Goal: Book appointment/travel/reservation

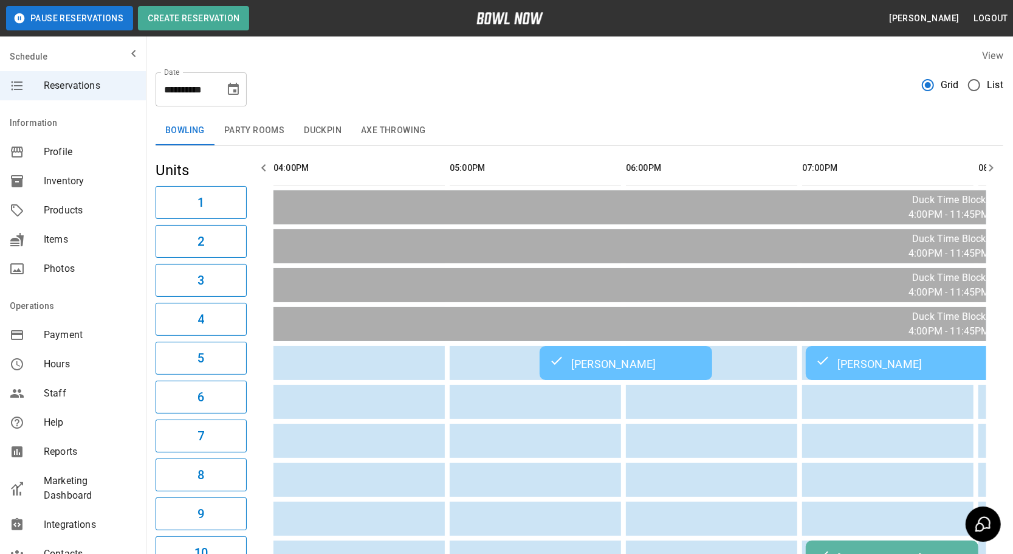
scroll to position [0, 692]
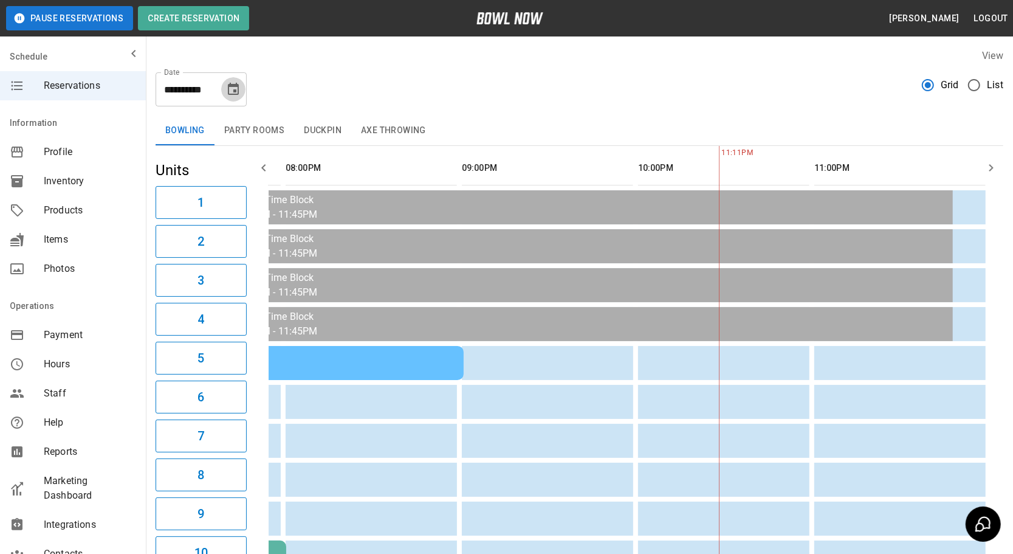
click at [228, 91] on icon "Choose date, selected date is Sep 19, 2025" at bounding box center [233, 89] width 11 height 12
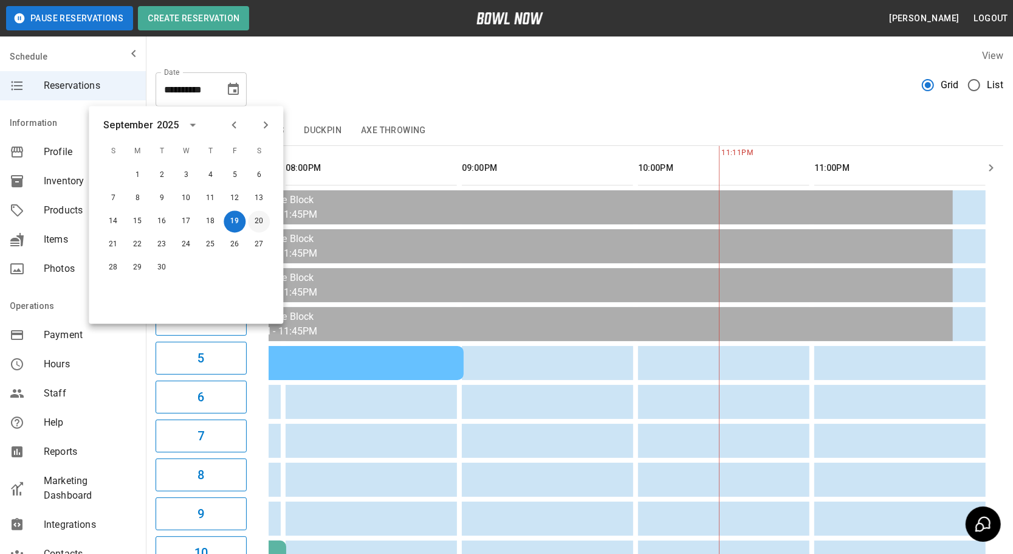
click at [261, 222] on button "20" at bounding box center [259, 222] width 22 height 22
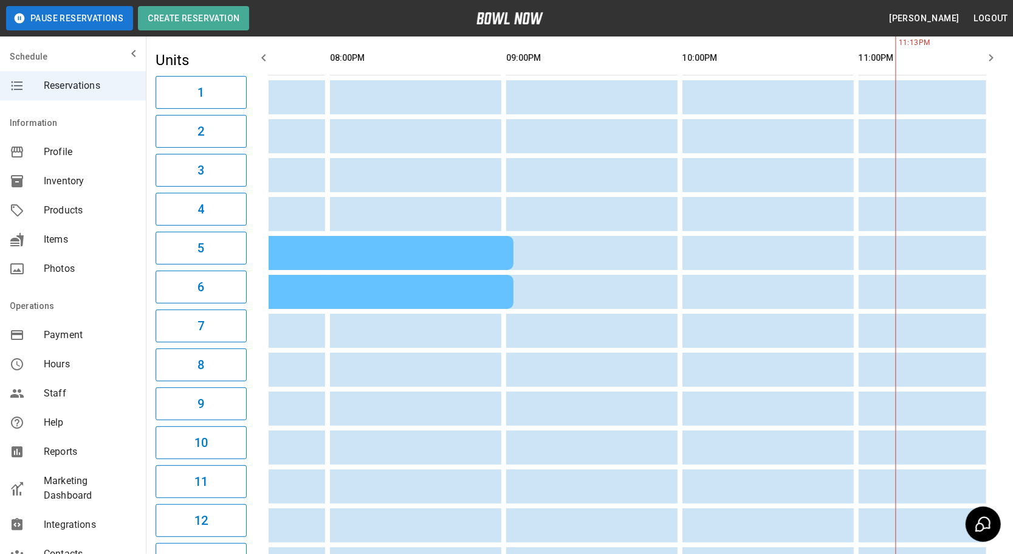
scroll to position [0, 958]
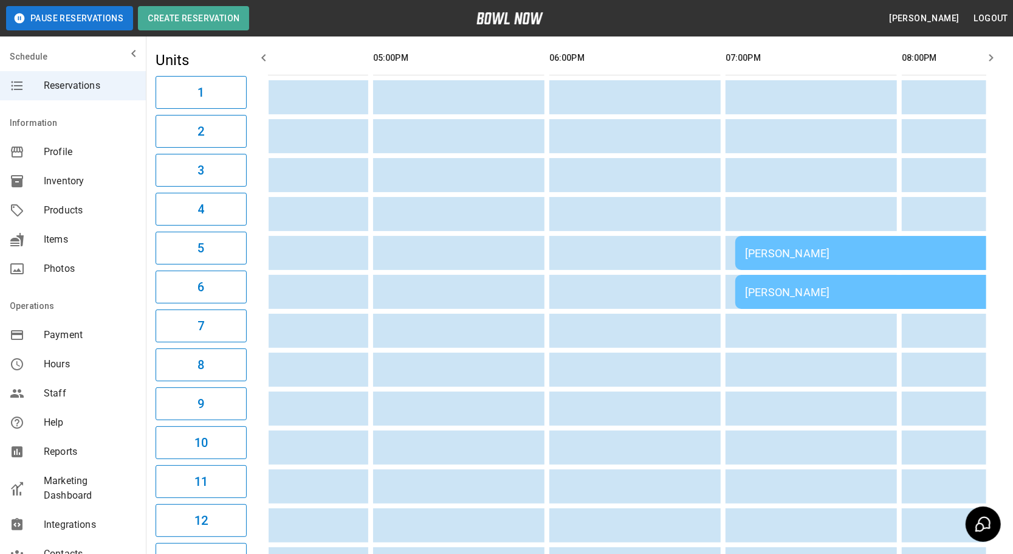
drag, startPoint x: 581, startPoint y: 340, endPoint x: 416, endPoint y: 342, distance: 164.8
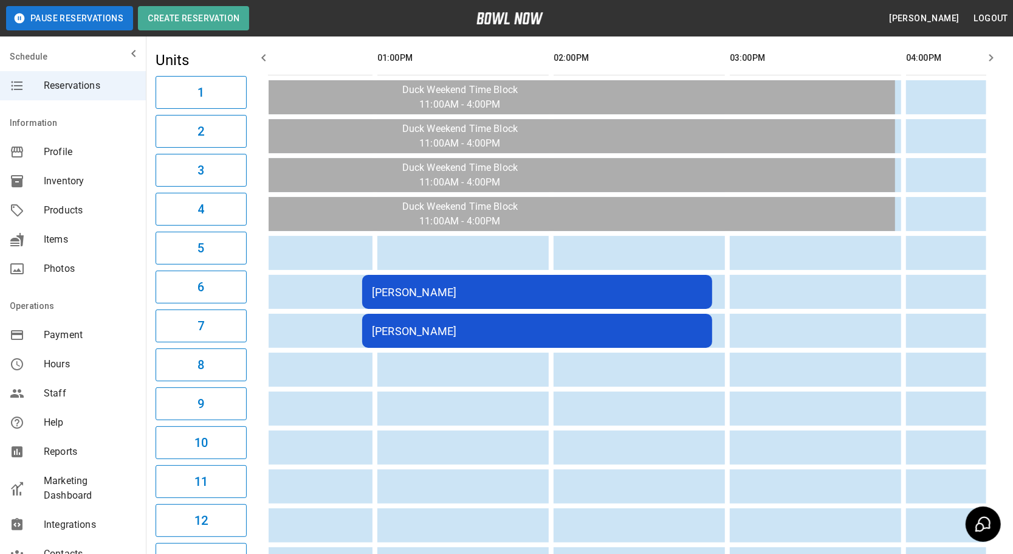
scroll to position [0, 0]
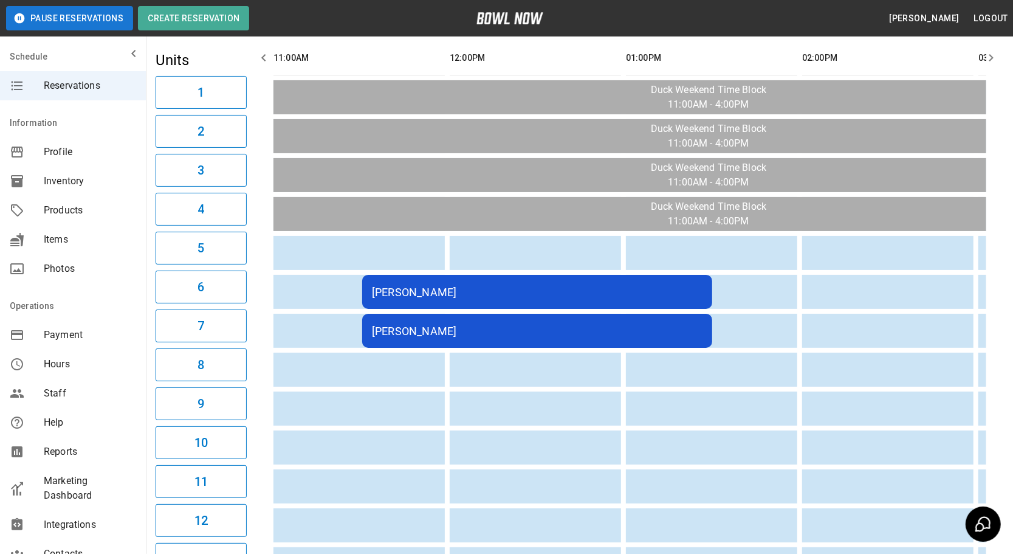
drag, startPoint x: 468, startPoint y: 336, endPoint x: 395, endPoint y: 344, distance: 74.1
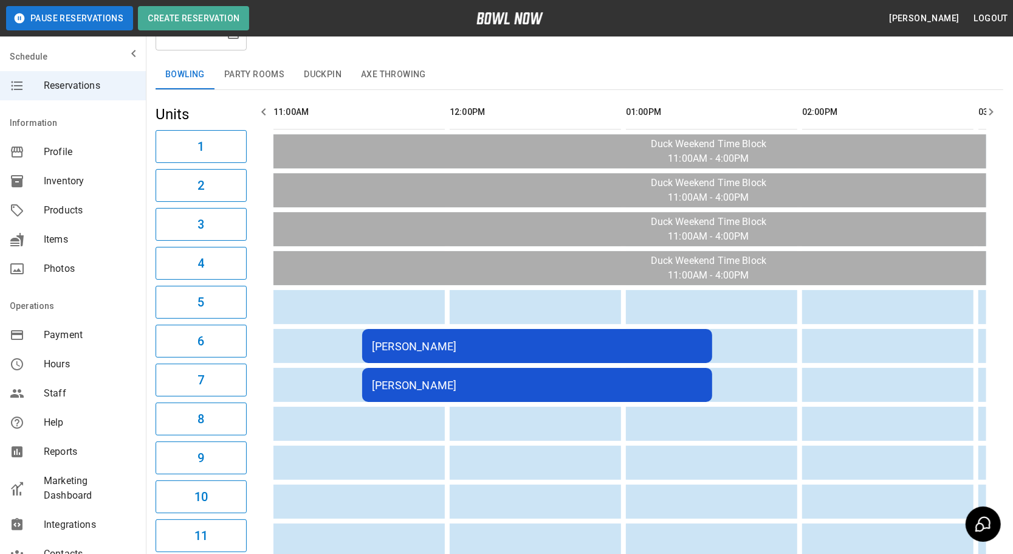
scroll to position [55, 0]
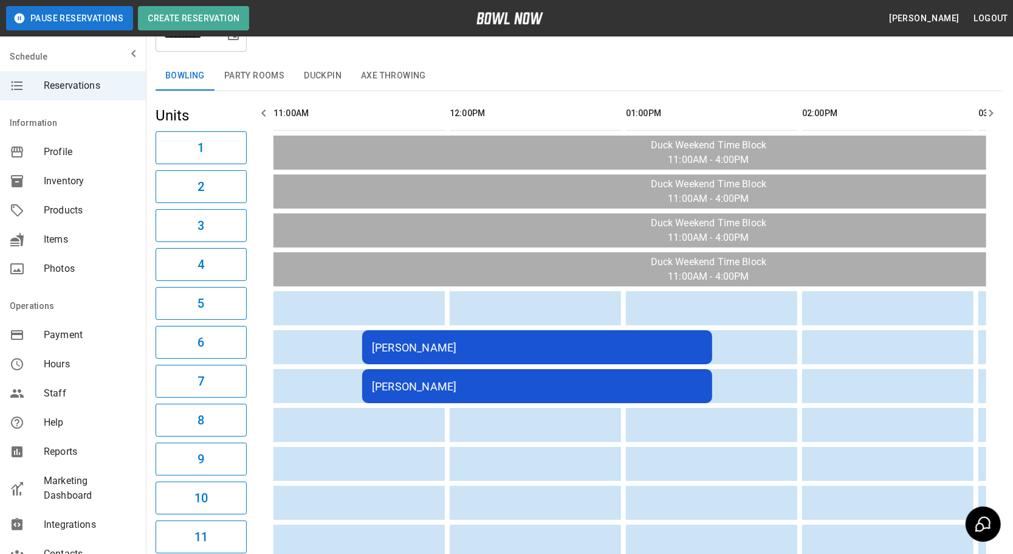
drag, startPoint x: 235, startPoint y: 72, endPoint x: 333, endPoint y: 99, distance: 101.0
click at [236, 72] on button "Party Rooms" at bounding box center [255, 75] width 80 height 29
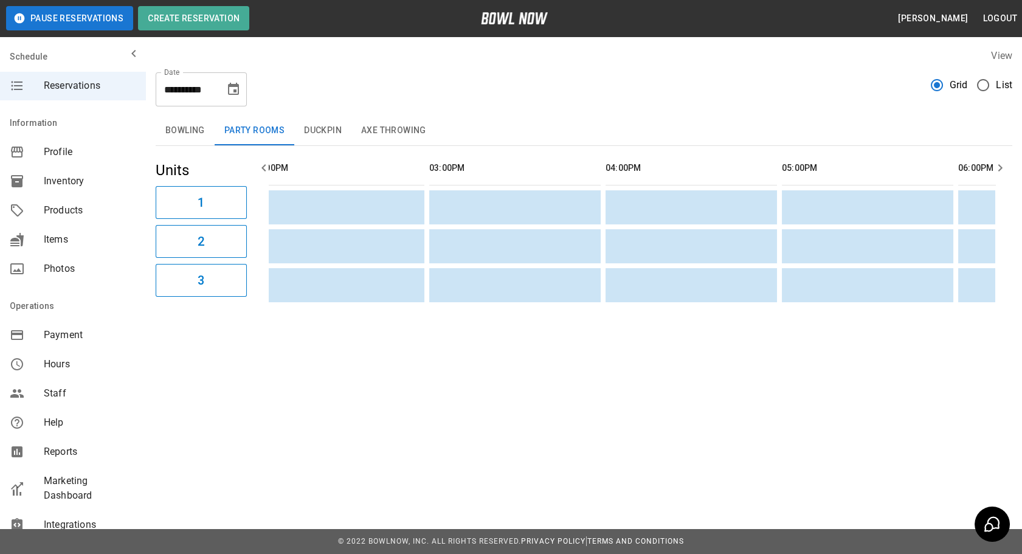
drag, startPoint x: 378, startPoint y: 233, endPoint x: 271, endPoint y: 145, distance: 137.8
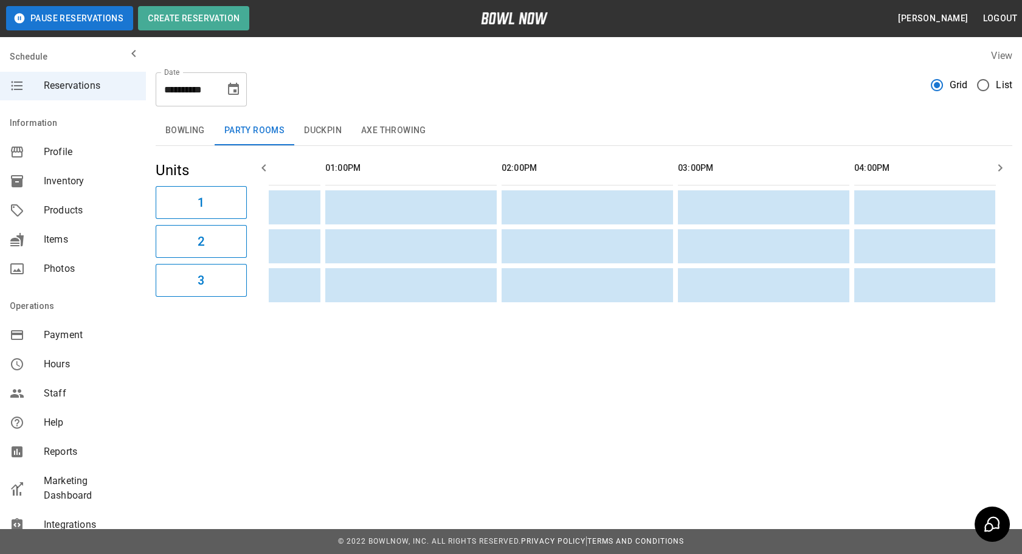
drag, startPoint x: 304, startPoint y: 132, endPoint x: 289, endPoint y: 154, distance: 26.6
click at [305, 131] on button "Duckpin" at bounding box center [322, 130] width 57 height 29
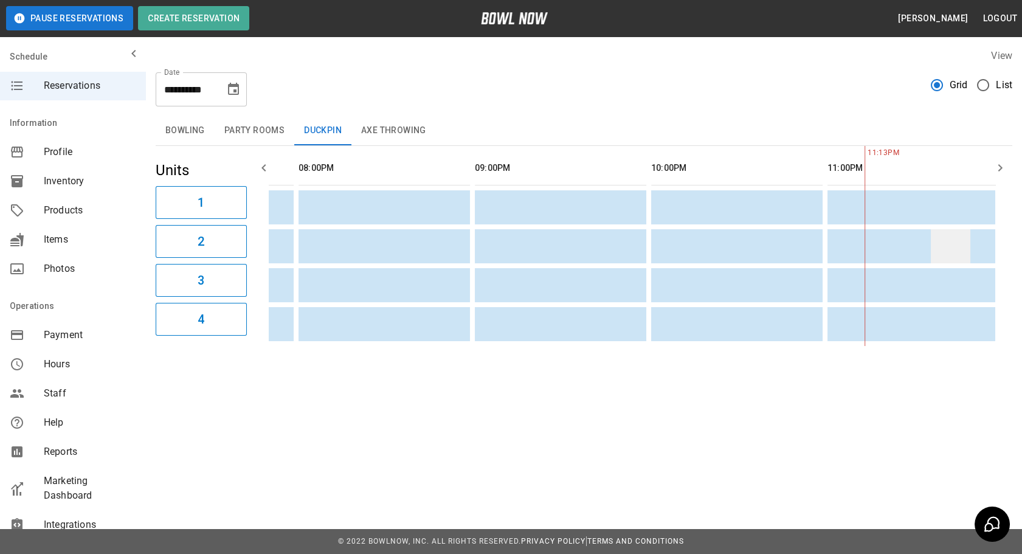
drag, startPoint x: 499, startPoint y: 246, endPoint x: 940, endPoint y: 237, distance: 440.8
click at [372, 129] on button "Axe Throwing" at bounding box center [393, 130] width 85 height 29
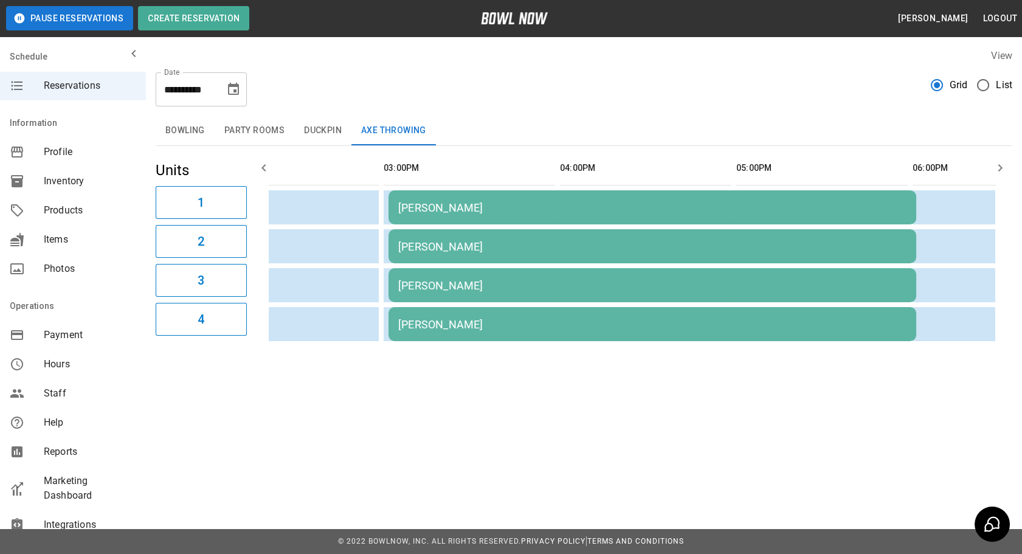
drag, startPoint x: 668, startPoint y: 280, endPoint x: 791, endPoint y: 267, distance: 123.5
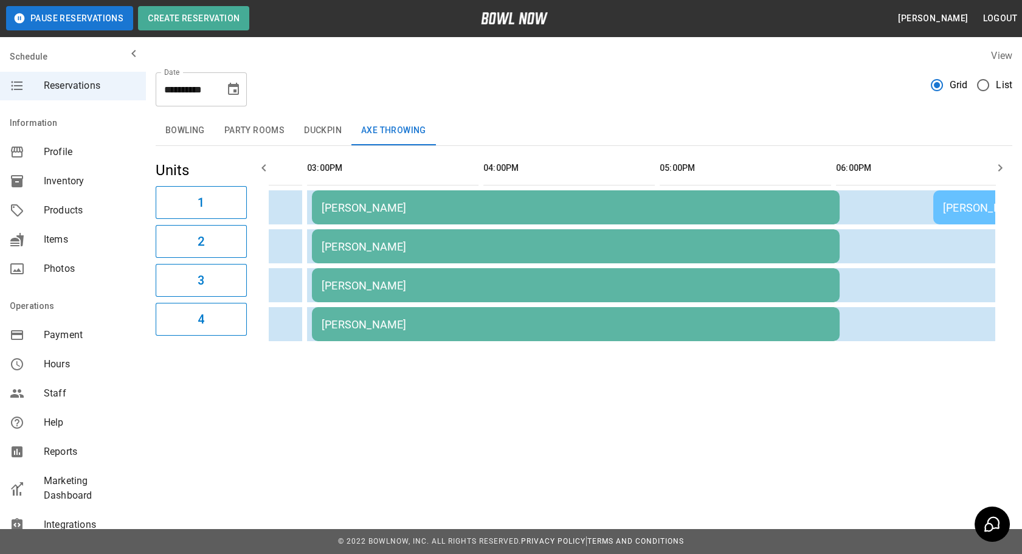
drag, startPoint x: 456, startPoint y: 263, endPoint x: 406, endPoint y: 262, distance: 49.9
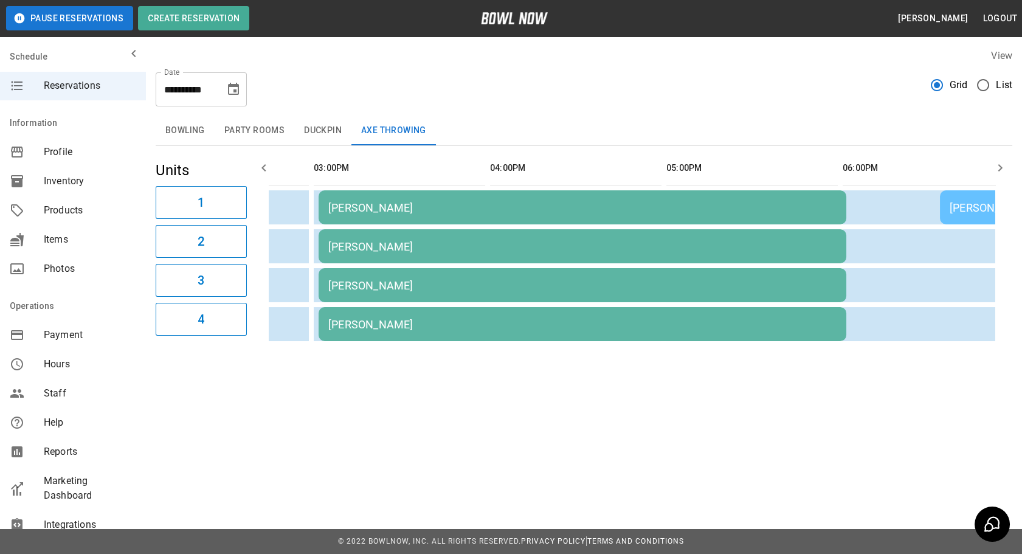
click at [460, 254] on td "[PERSON_NAME]" at bounding box center [583, 246] width 528 height 34
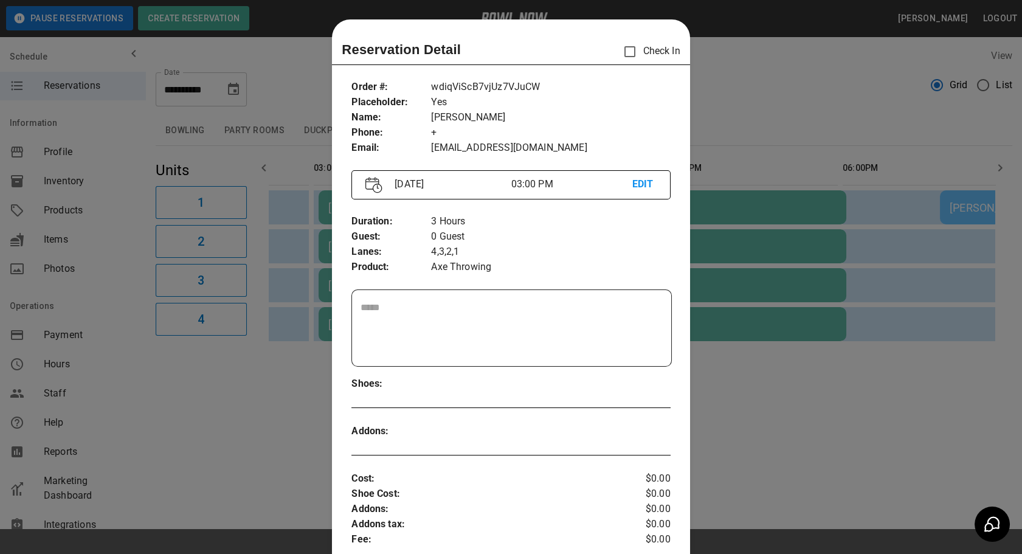
click at [734, 423] on div at bounding box center [511, 277] width 1022 height 554
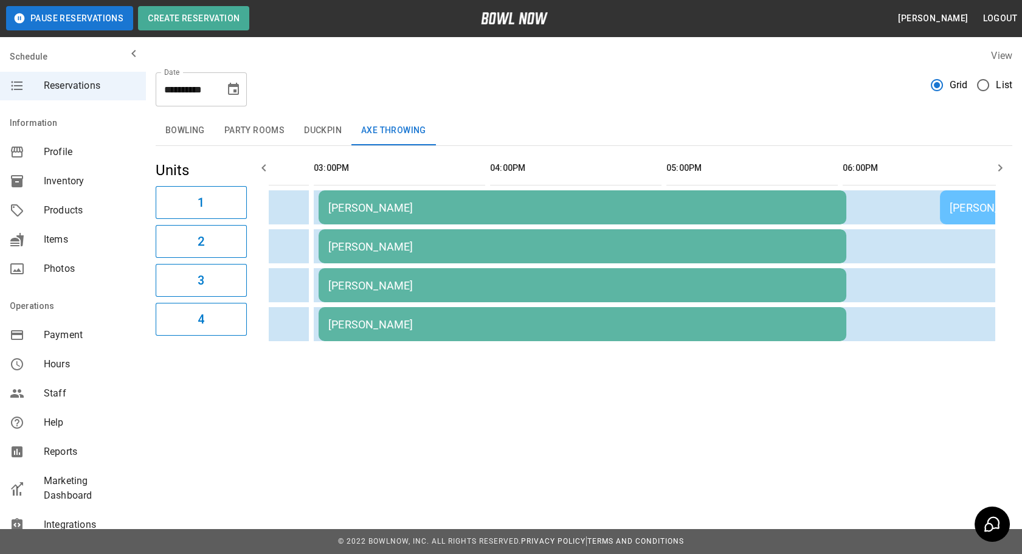
click at [569, 206] on div "[PERSON_NAME]" at bounding box center [582, 207] width 508 height 13
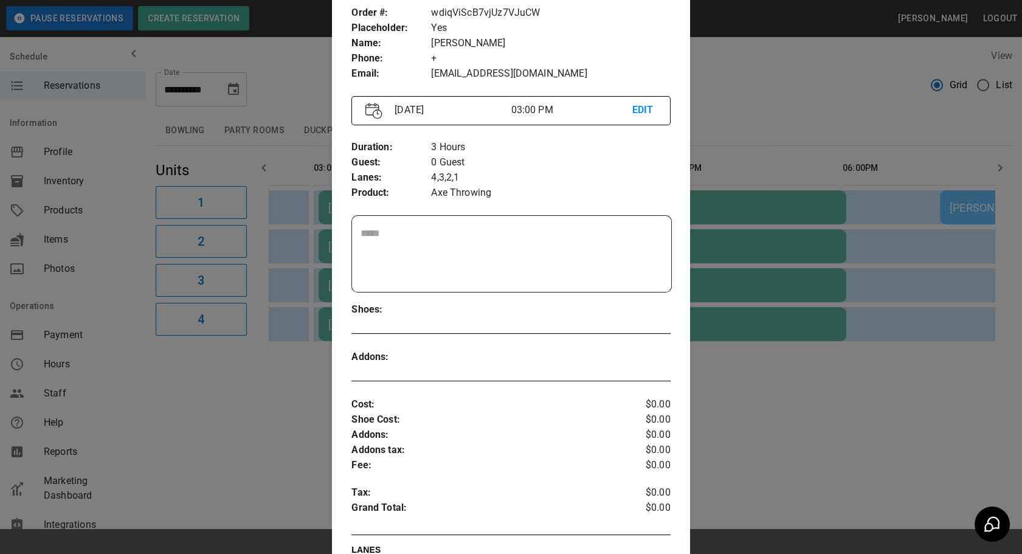
click at [247, 454] on div at bounding box center [511, 277] width 1022 height 554
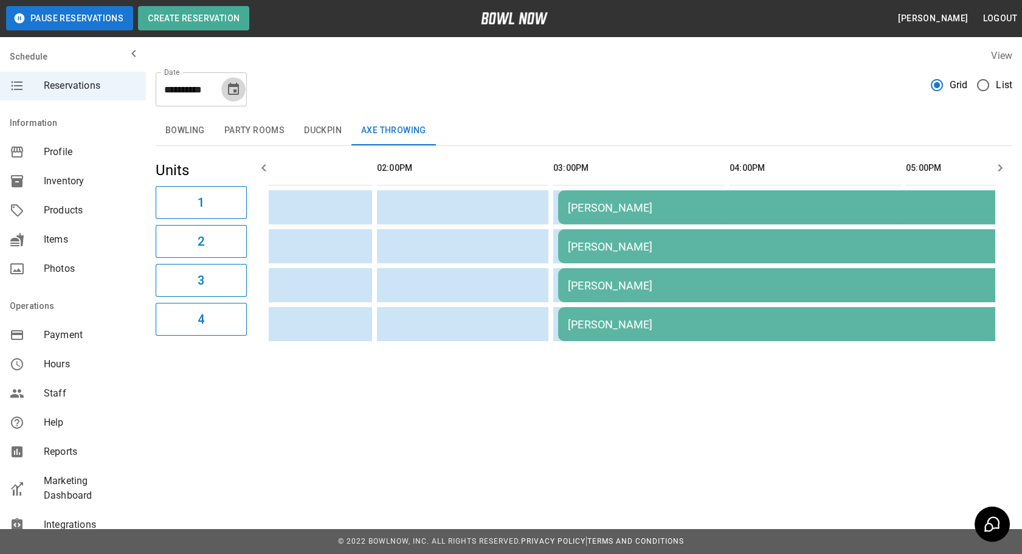
click at [240, 92] on icon "Choose date, selected date is Sep 20, 2025" at bounding box center [233, 89] width 15 height 15
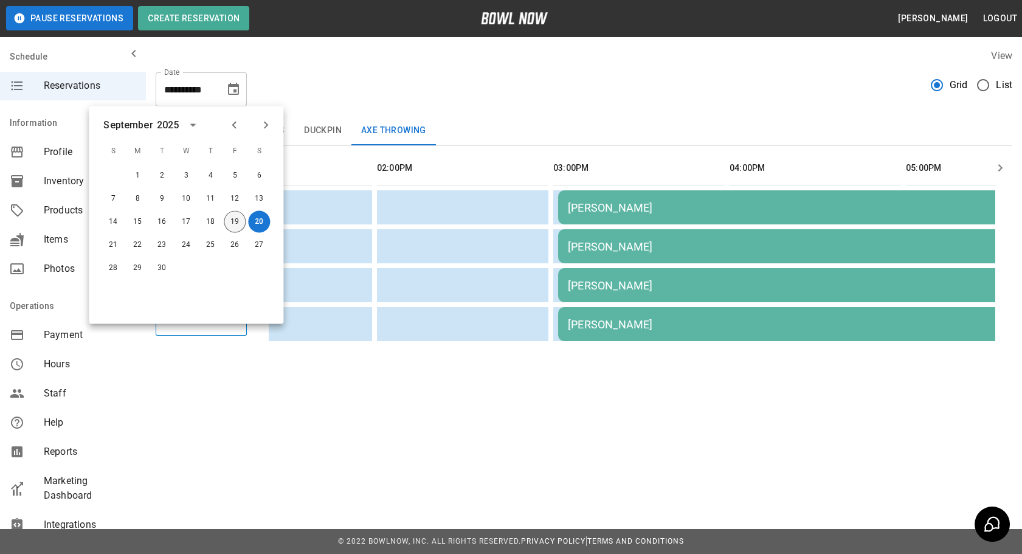
click at [229, 221] on button "19" at bounding box center [235, 222] width 22 height 22
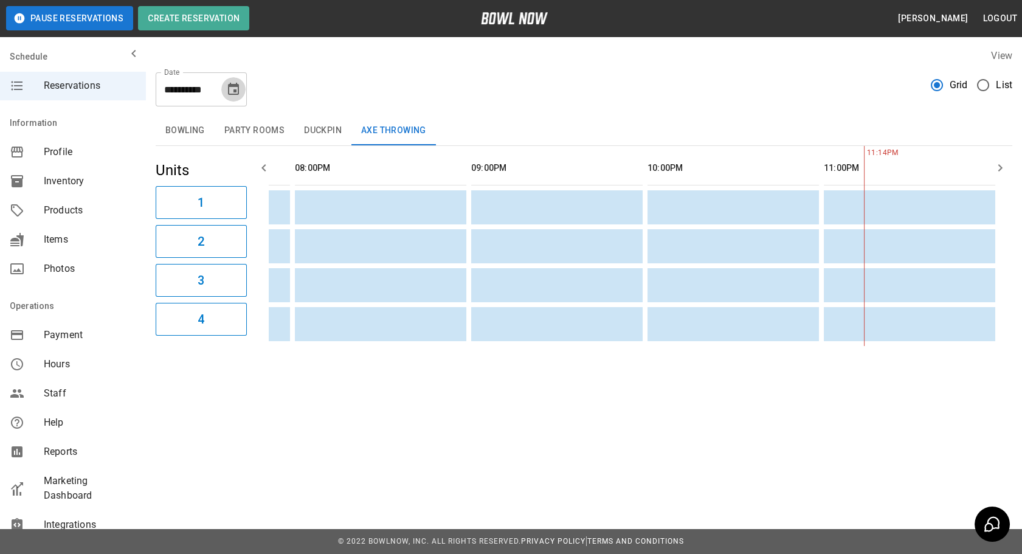
click at [235, 82] on icon "Choose date, selected date is Sep 19, 2025" at bounding box center [233, 89] width 15 height 15
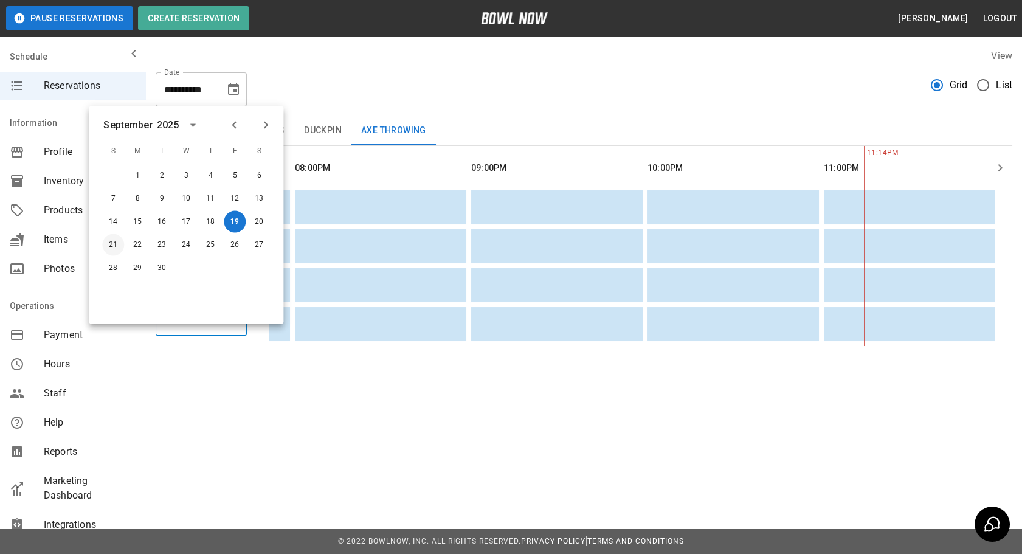
click at [119, 243] on button "21" at bounding box center [113, 245] width 22 height 22
type input "**********"
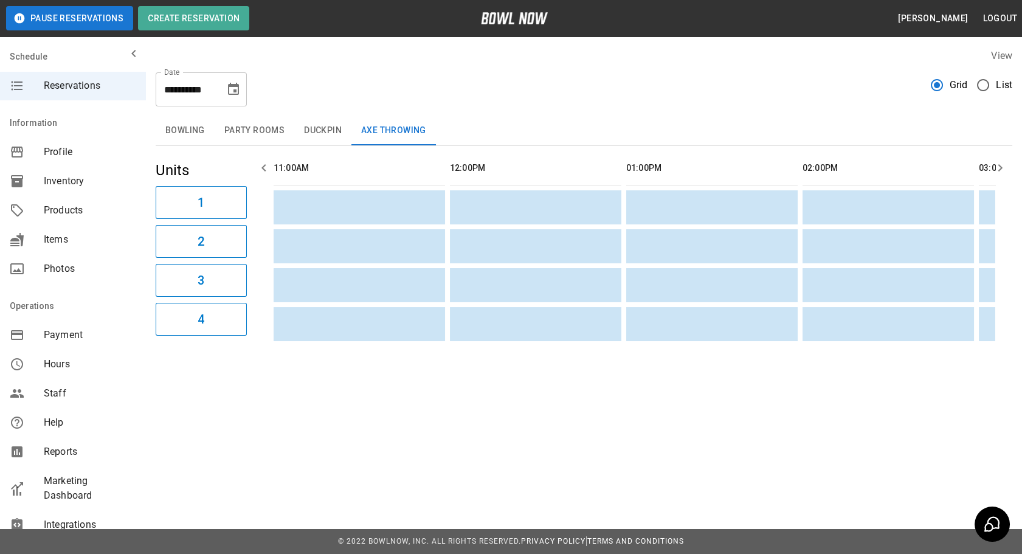
click at [199, 125] on button "Bowling" at bounding box center [185, 130] width 59 height 29
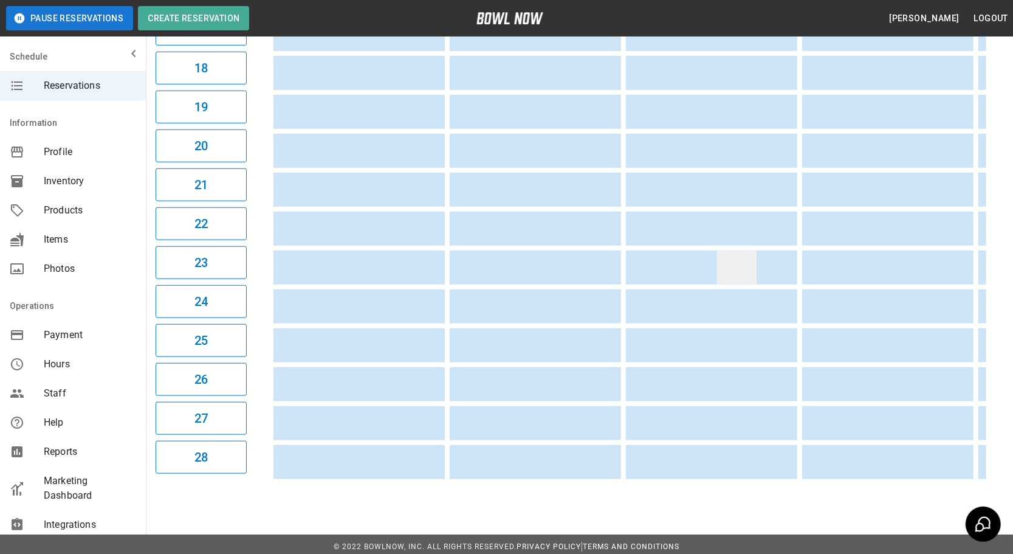
click at [730, 269] on td "sticky table" at bounding box center [737, 267] width 40 height 34
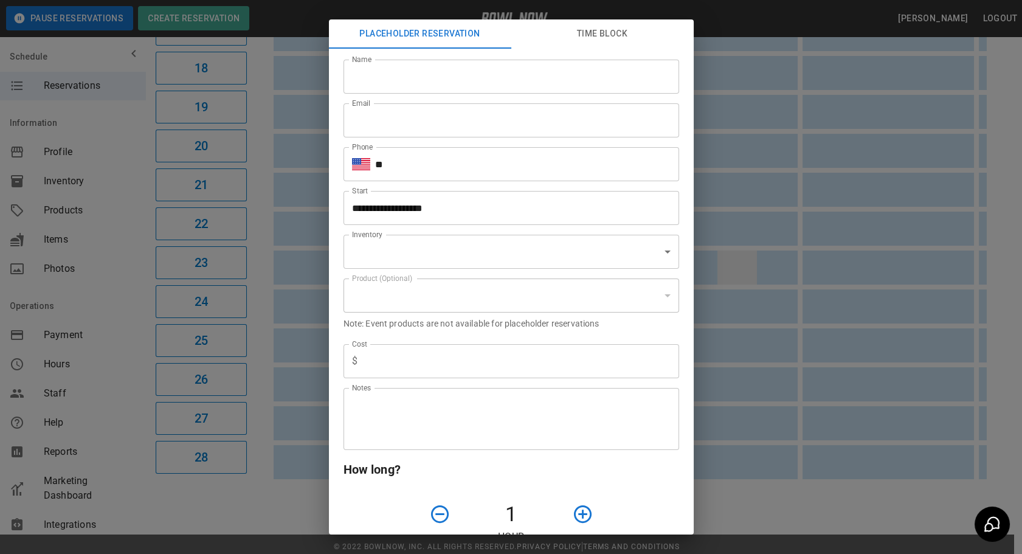
type input "**********"
click at [815, 512] on div "**********" at bounding box center [511, 277] width 1022 height 554
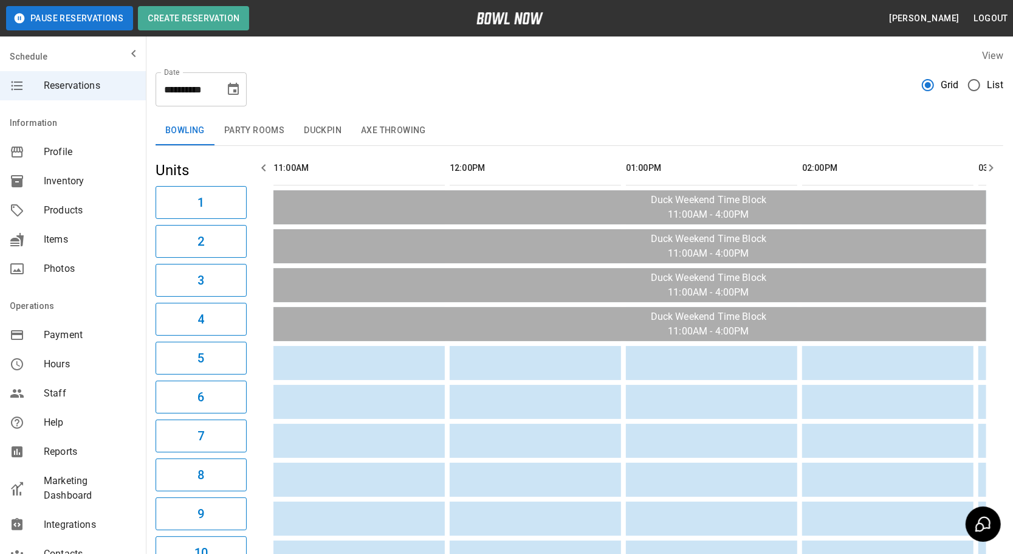
click at [230, 100] on button "Choose date, selected date is Sep 21, 2025" at bounding box center [233, 89] width 24 height 24
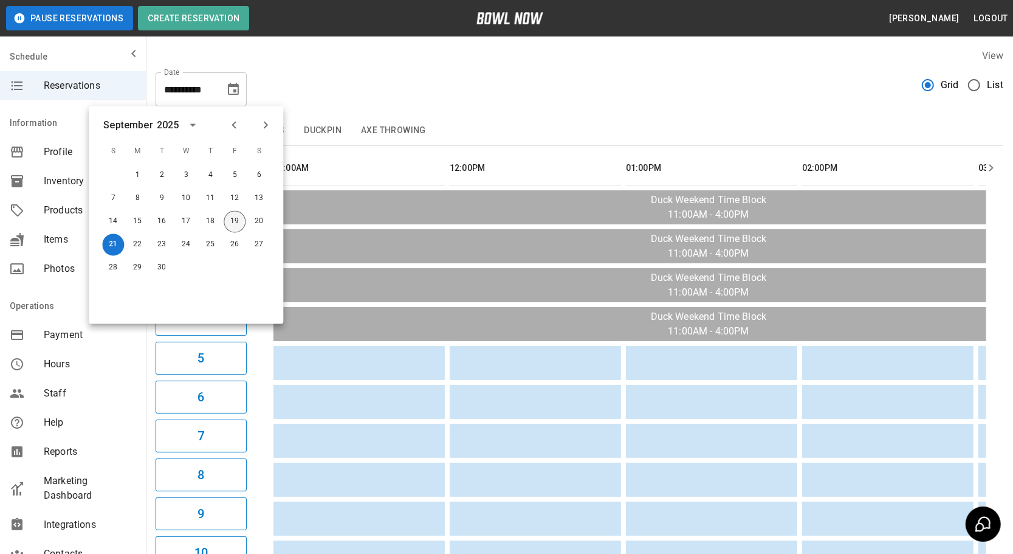
click at [227, 230] on button "19" at bounding box center [235, 222] width 22 height 22
type input "**********"
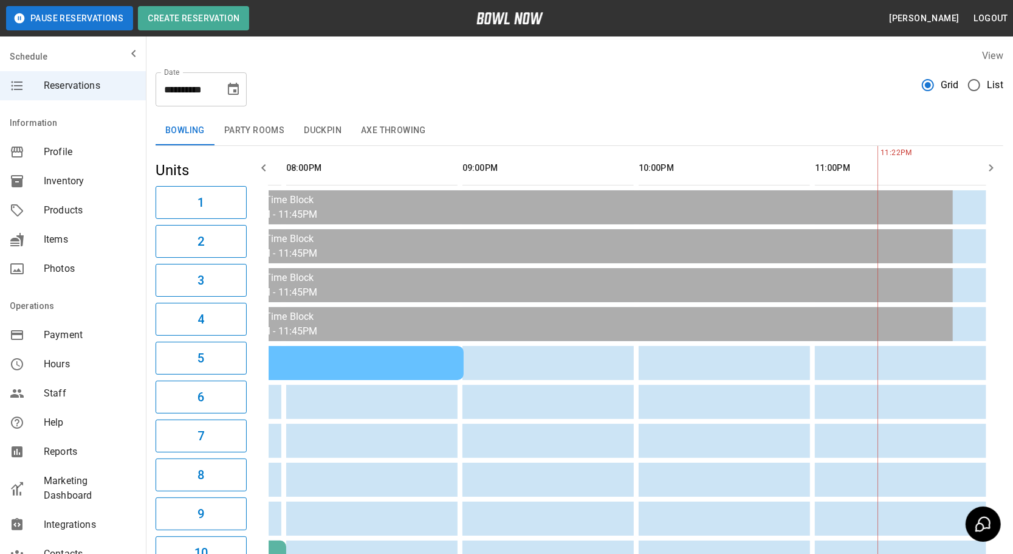
scroll to position [0, 692]
click at [236, 97] on button "Choose date, selected date is Sep 19, 2025" at bounding box center [233, 89] width 24 height 24
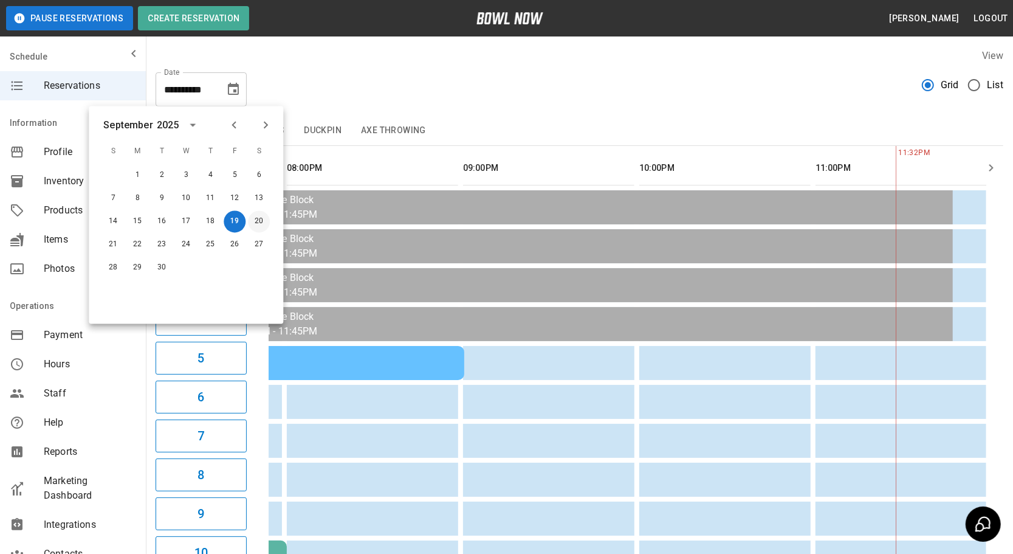
click at [259, 215] on button "20" at bounding box center [259, 222] width 22 height 22
type input "**********"
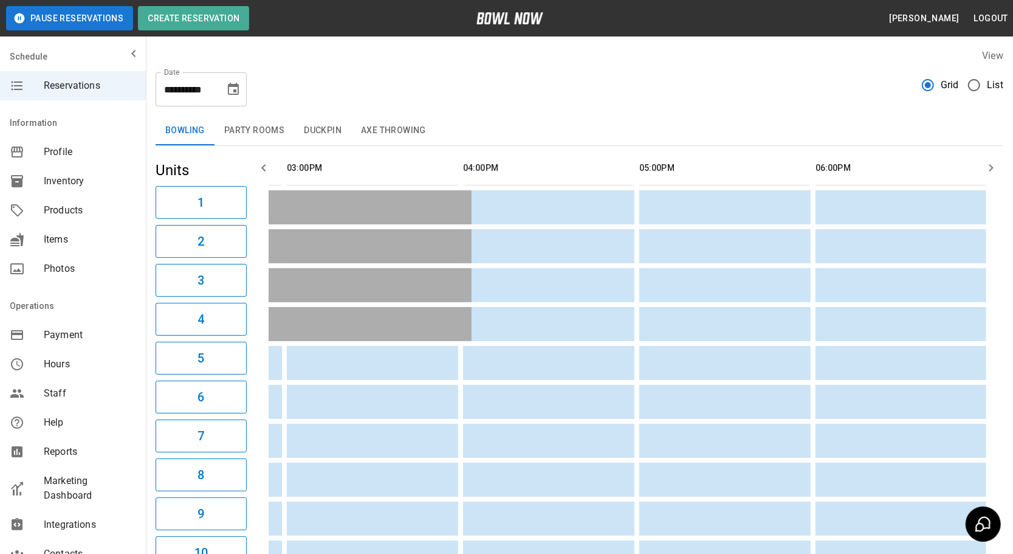
scroll to position [0, 1539]
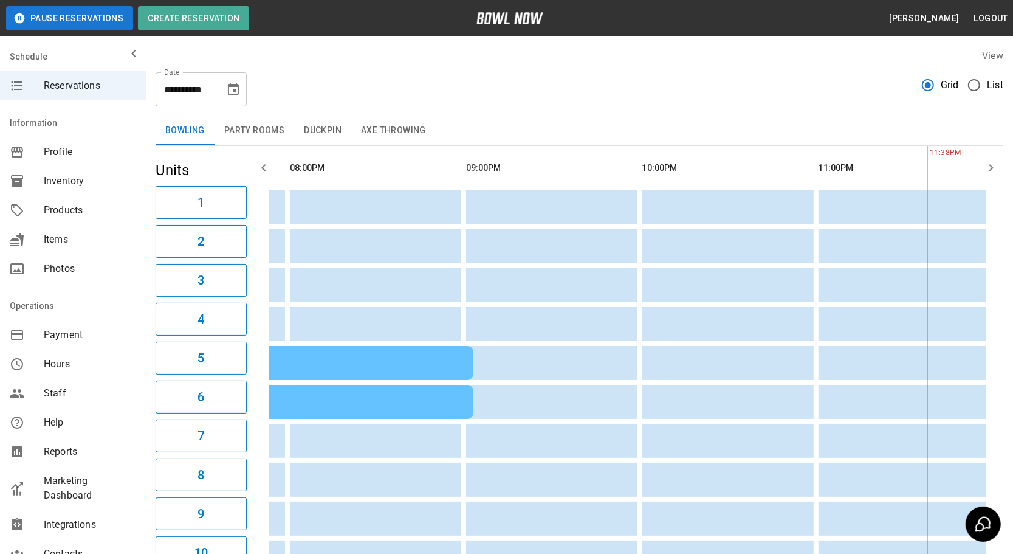
click at [266, 165] on icon "button" at bounding box center [264, 167] width 15 height 15
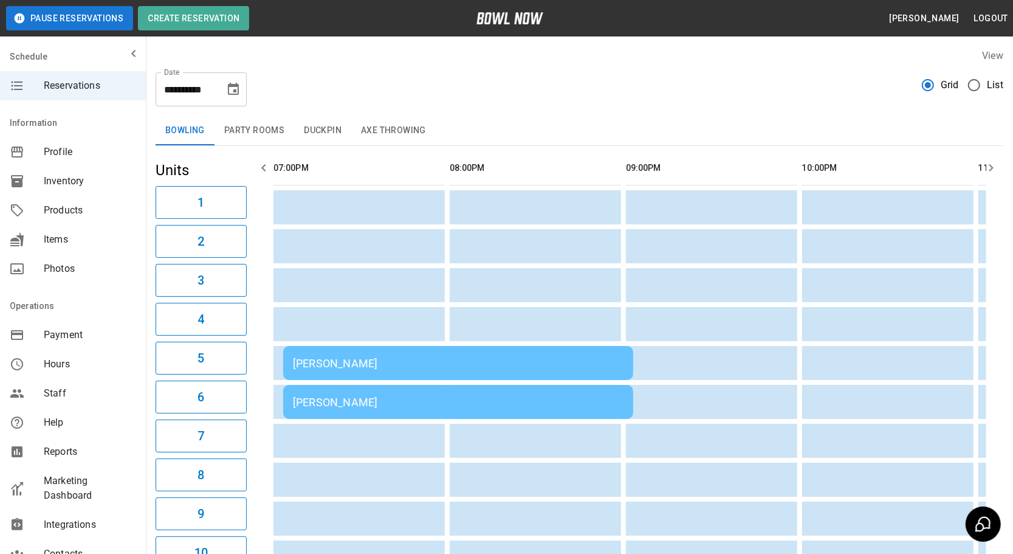
click at [266, 165] on icon "button" at bounding box center [264, 167] width 15 height 15
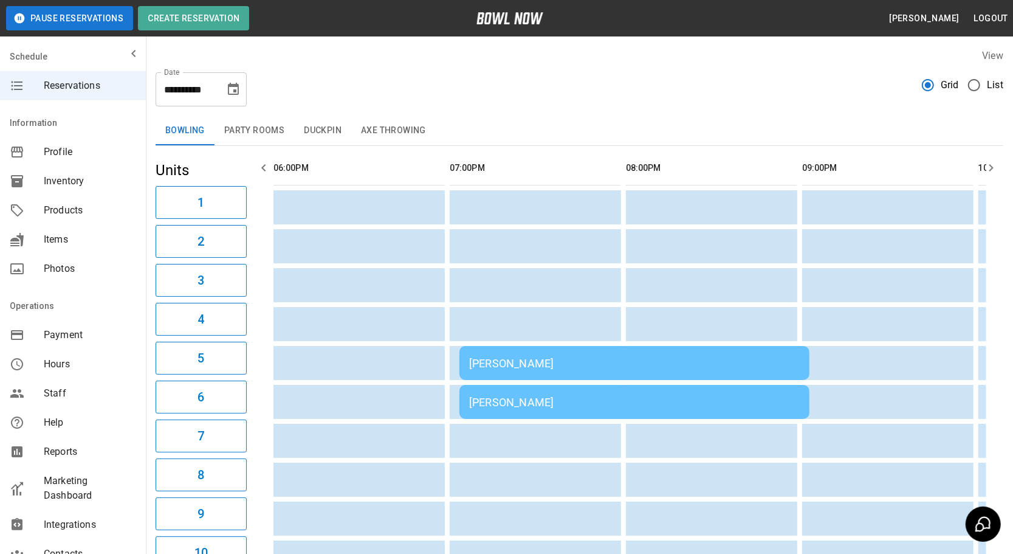
scroll to position [0, 1234]
click at [266, 165] on icon "button" at bounding box center [264, 167] width 15 height 15
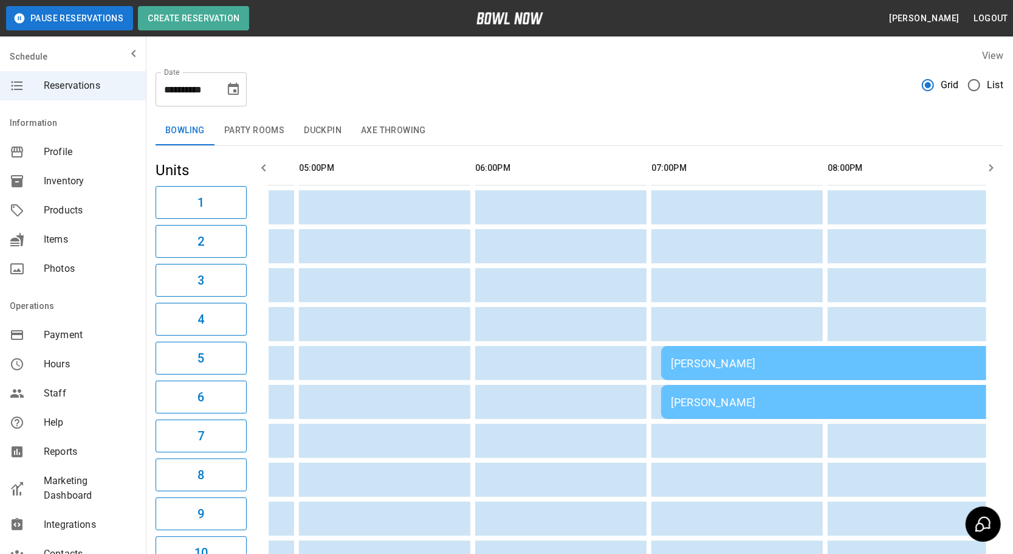
click at [266, 165] on icon "button" at bounding box center [264, 167] width 15 height 15
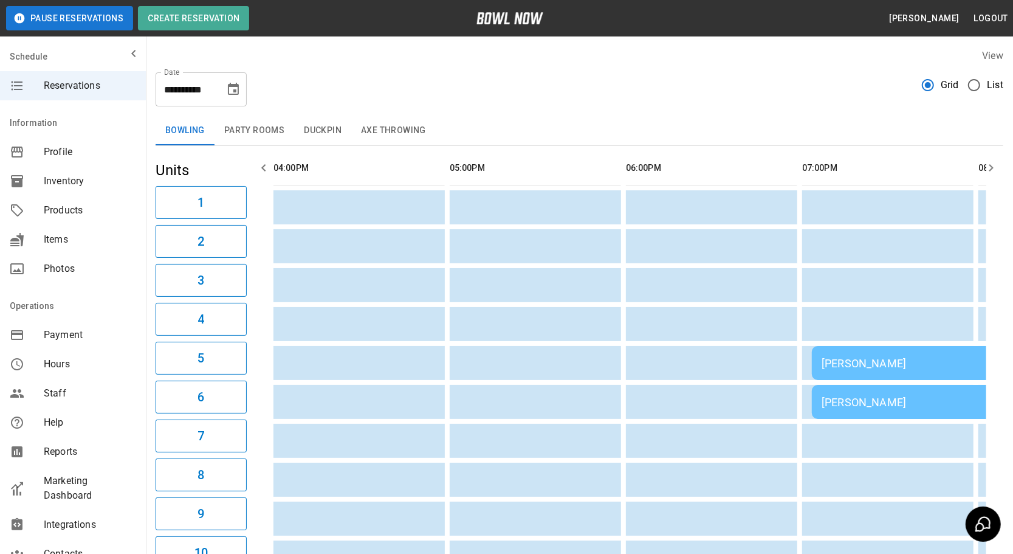
click at [266, 165] on icon "button" at bounding box center [264, 167] width 15 height 15
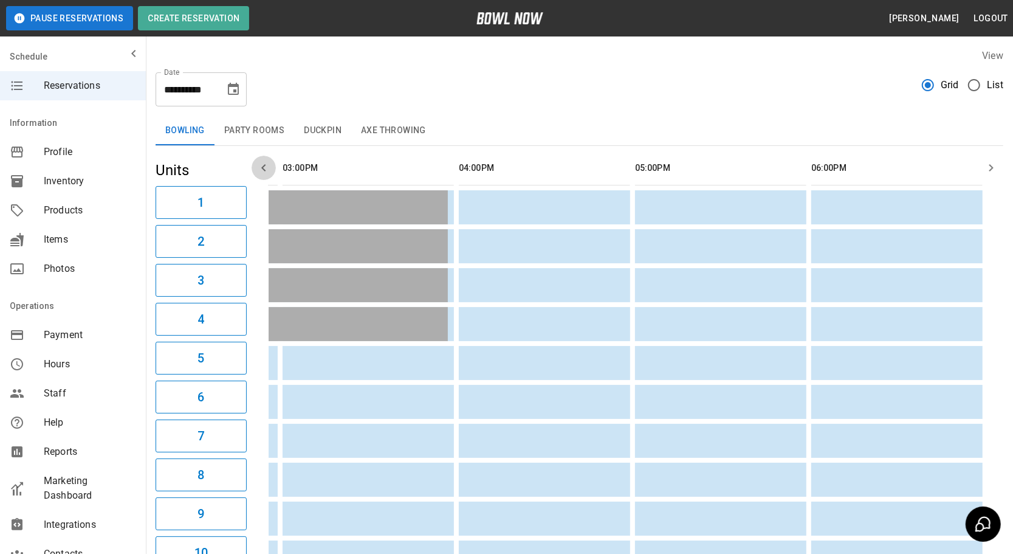
click at [266, 165] on icon "button" at bounding box center [264, 167] width 15 height 15
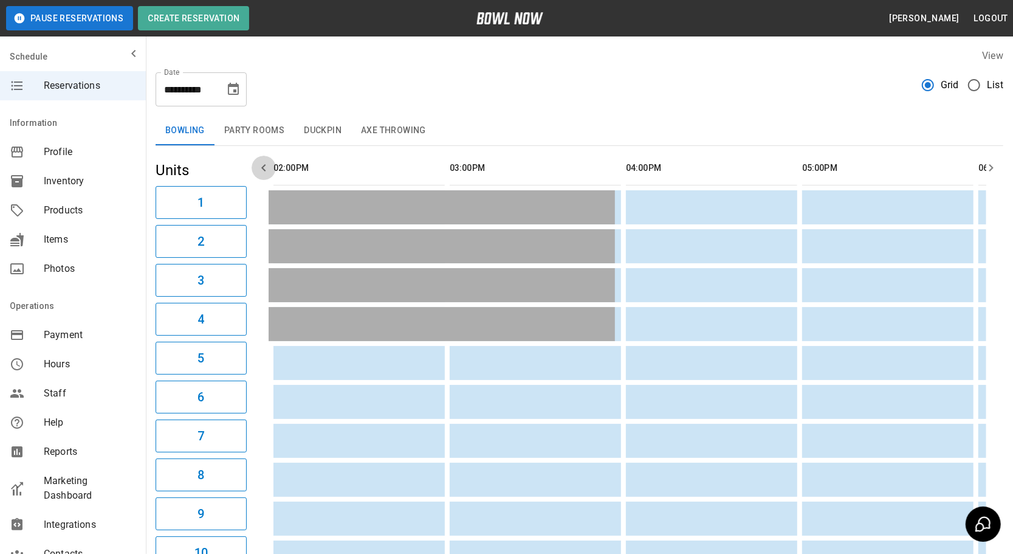
click at [266, 165] on icon "button" at bounding box center [264, 167] width 15 height 15
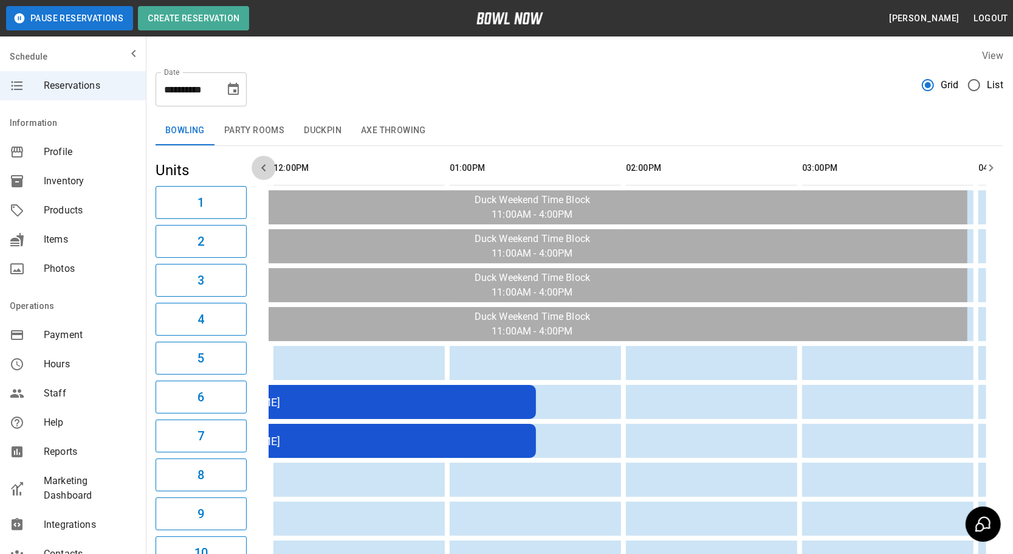
click at [266, 165] on icon "button" at bounding box center [264, 167] width 15 height 15
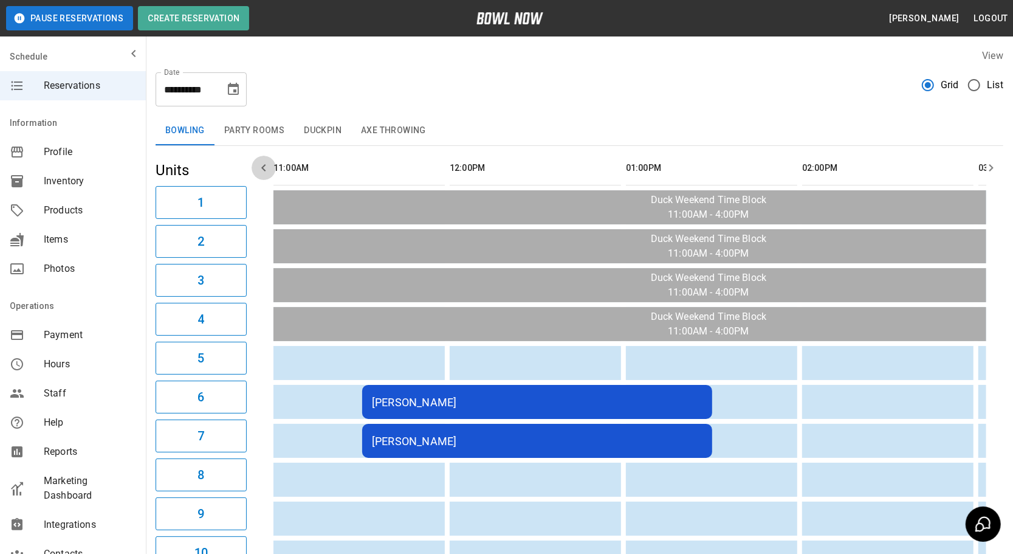
click at [266, 165] on icon "button" at bounding box center [264, 167] width 15 height 15
click at [537, 404] on div "[PERSON_NAME]" at bounding box center [537, 402] width 331 height 13
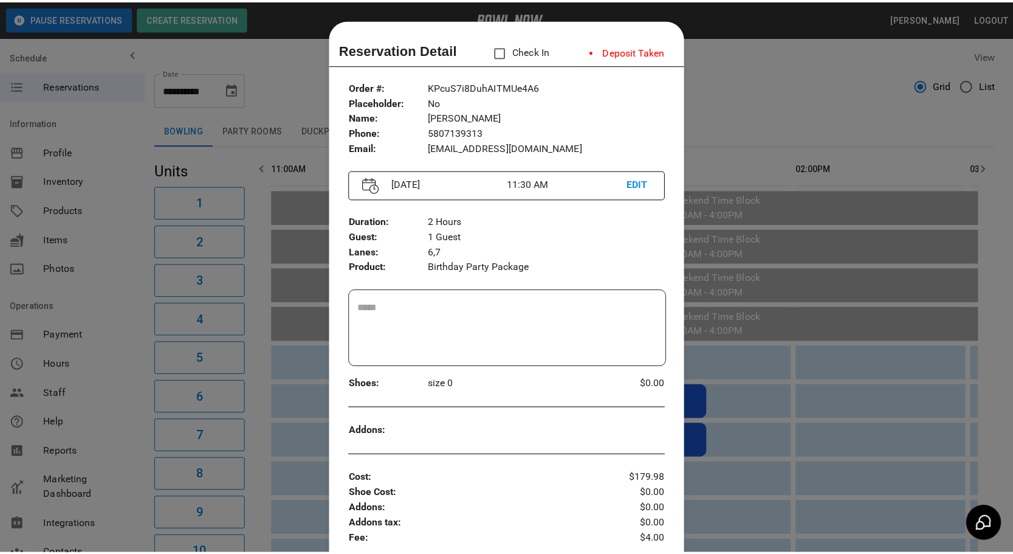
scroll to position [19, 0]
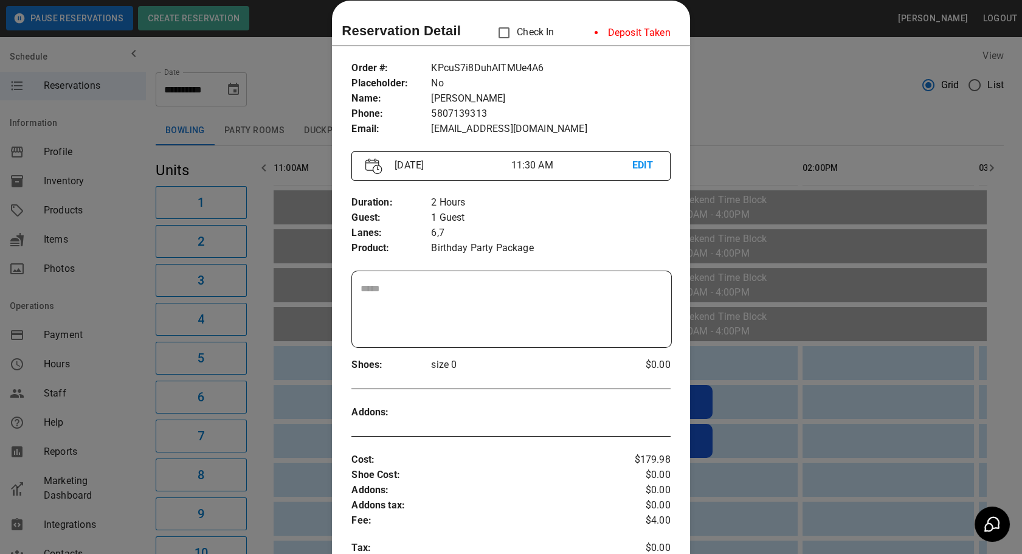
click at [729, 142] on div at bounding box center [511, 277] width 1022 height 554
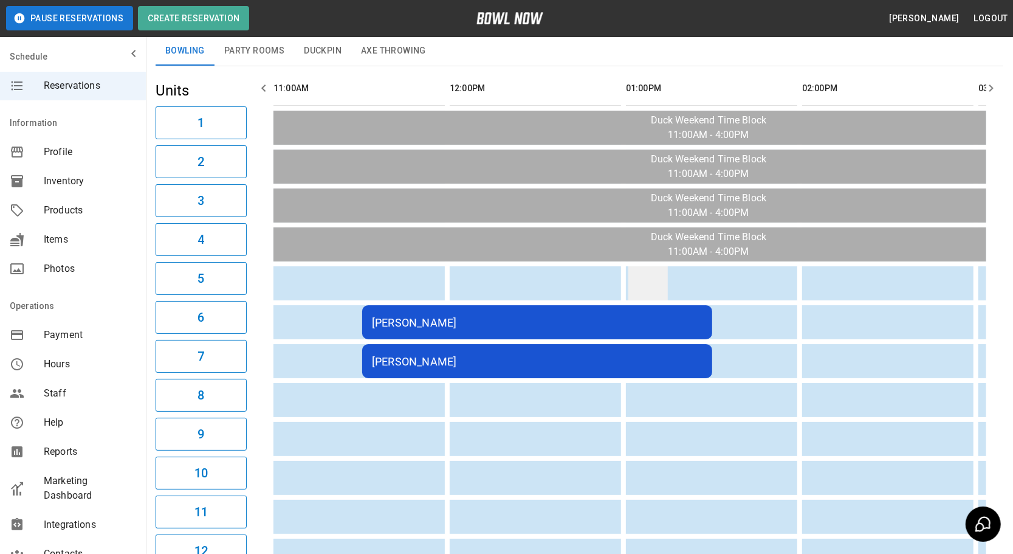
scroll to position [0, 0]
